Goal: Task Accomplishment & Management: Use online tool/utility

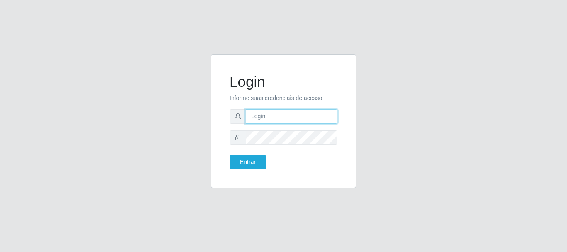
click at [309, 109] on input "text" at bounding box center [292, 116] width 92 height 15
type input "[EMAIL_ADDRESS][DOMAIN_NAME]"
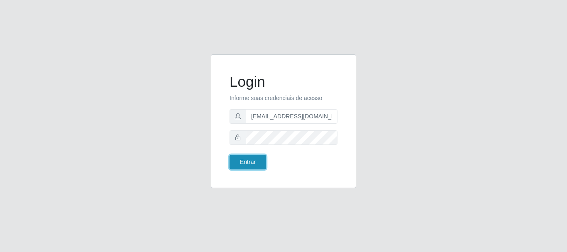
click at [265, 160] on button "Entrar" at bounding box center [247, 162] width 37 height 15
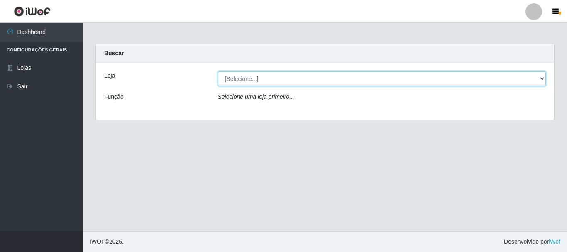
click at [543, 75] on select "[Selecione...] SuperFácil Atacado - Rodoviária" at bounding box center [382, 78] width 328 height 15
select select "400"
click at [218, 71] on select "[Selecione...] SuperFácil Atacado - Rodoviária" at bounding box center [382, 78] width 328 height 15
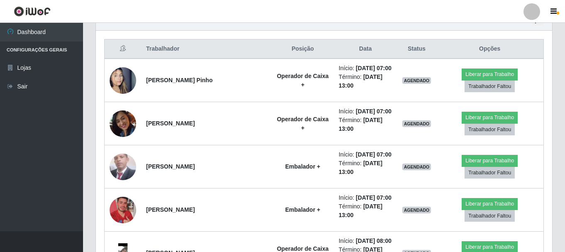
scroll to position [290, 0]
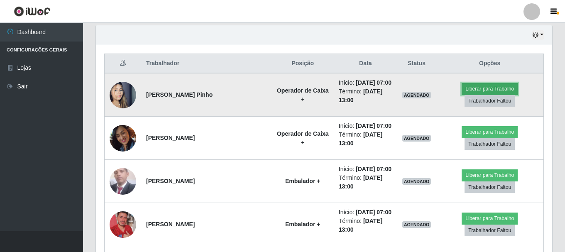
click at [470, 83] on button "Liberar para Trabalho" at bounding box center [489, 89] width 56 height 12
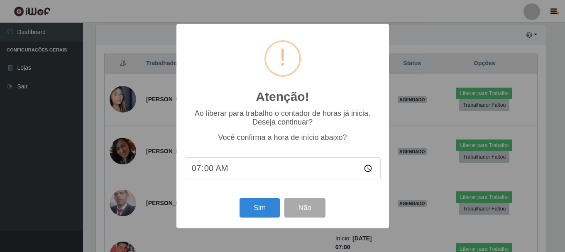
scroll to position [172, 452]
click at [259, 205] on button "Sim" at bounding box center [260, 208] width 40 height 20
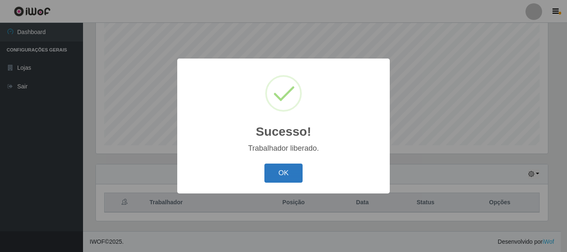
click at [277, 172] on button "OK" at bounding box center [283, 173] width 39 height 20
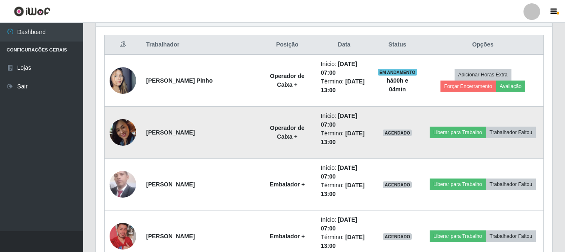
scroll to position [359, 0]
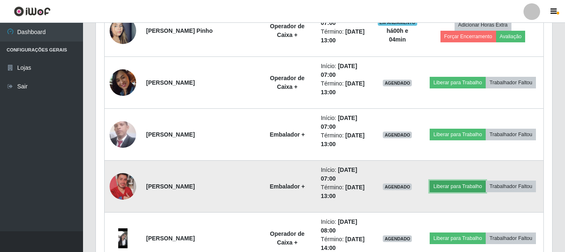
click at [463, 187] on button "Liberar para Trabalho" at bounding box center [457, 186] width 56 height 12
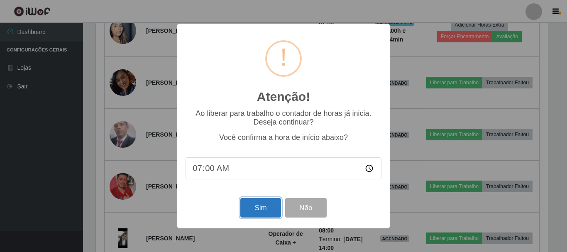
click at [262, 211] on button "Sim" at bounding box center [260, 208] width 40 height 20
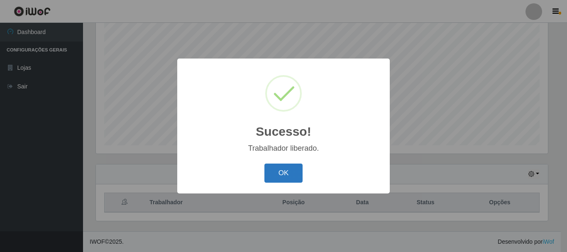
click at [293, 178] on button "OK" at bounding box center [283, 173] width 39 height 20
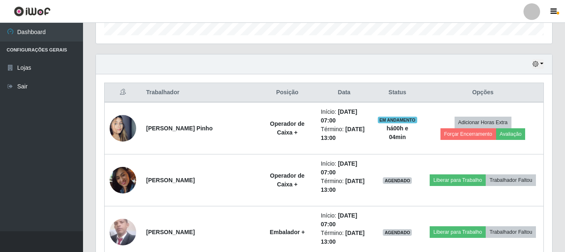
scroll to position [276, 0]
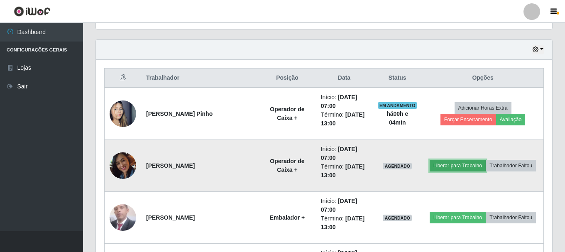
click at [453, 166] on button "Liberar para Trabalho" at bounding box center [457, 166] width 56 height 12
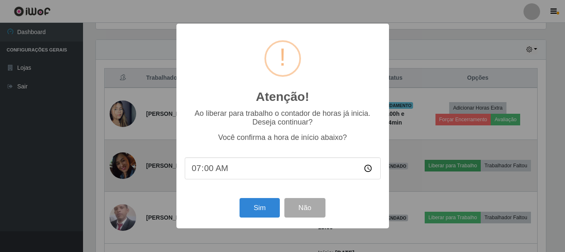
scroll to position [172, 452]
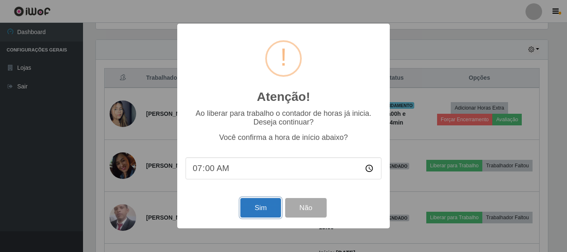
click at [267, 212] on button "Sim" at bounding box center [260, 208] width 40 height 20
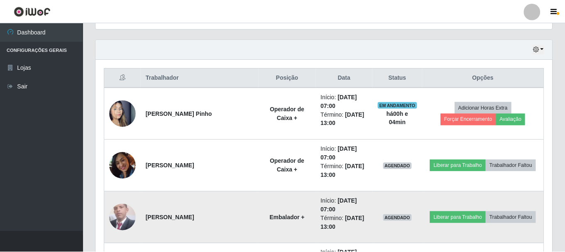
scroll to position [0, 0]
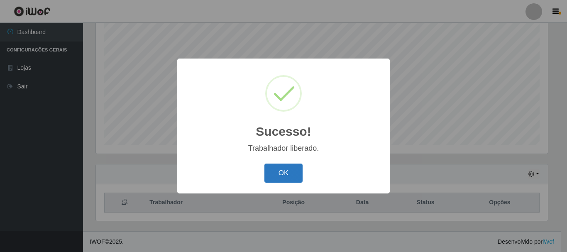
click at [289, 176] on button "OK" at bounding box center [283, 173] width 39 height 20
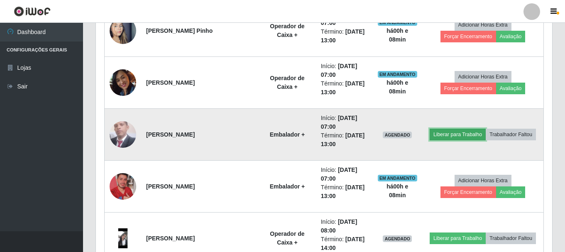
click at [473, 137] on button "Liberar para Trabalho" at bounding box center [457, 135] width 56 height 12
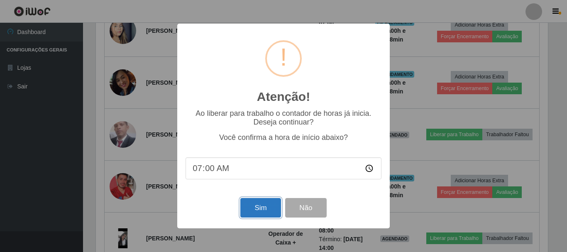
click at [257, 211] on button "Sim" at bounding box center [260, 208] width 40 height 20
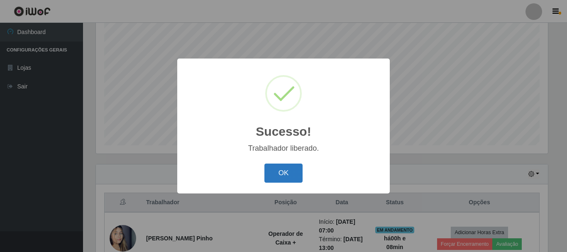
click at [269, 171] on button "OK" at bounding box center [283, 173] width 39 height 20
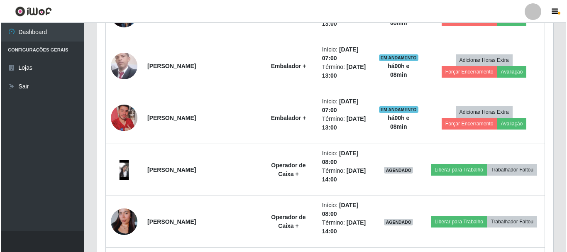
scroll to position [442, 0]
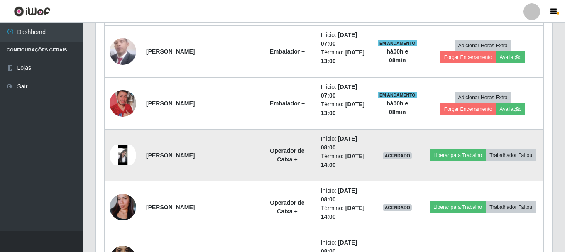
click at [122, 158] on img at bounding box center [123, 155] width 27 height 20
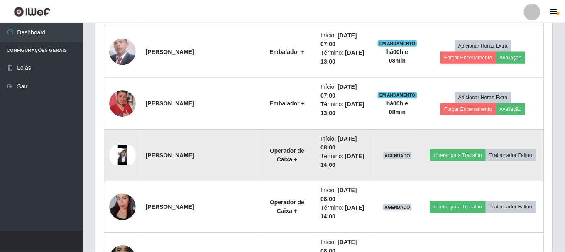
scroll to position [172, 452]
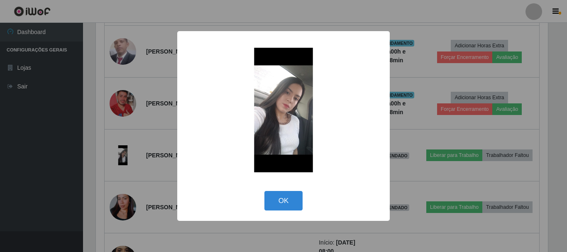
click at [264, 119] on img at bounding box center [283, 110] width 166 height 124
click at [34, 134] on div "× OK Cancel" at bounding box center [283, 126] width 567 height 252
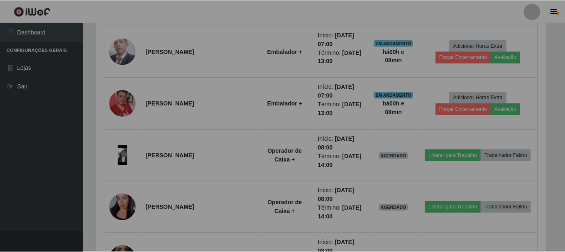
scroll to position [172, 456]
